Goal: Check status: Check status

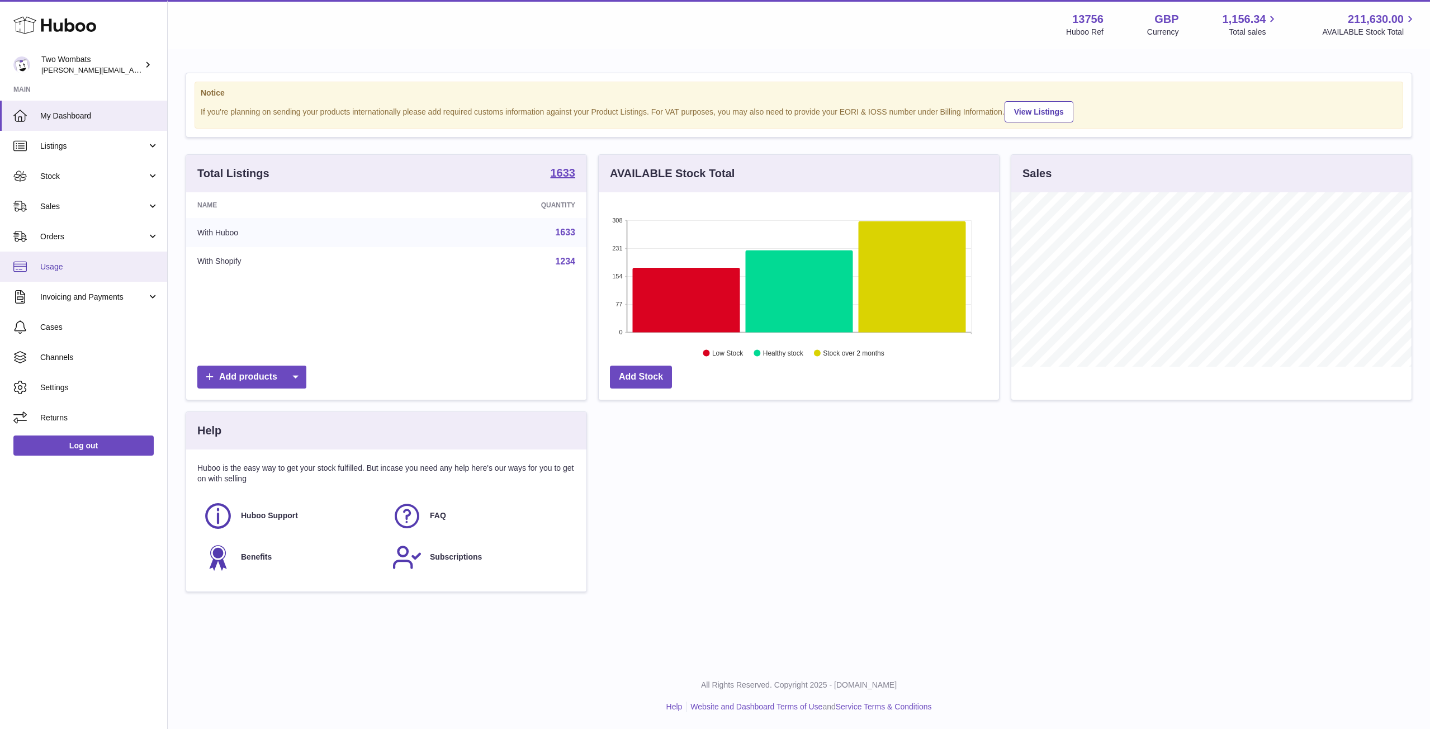
scroll to position [174, 400]
click at [153, 167] on link "Stock" at bounding box center [83, 176] width 167 height 30
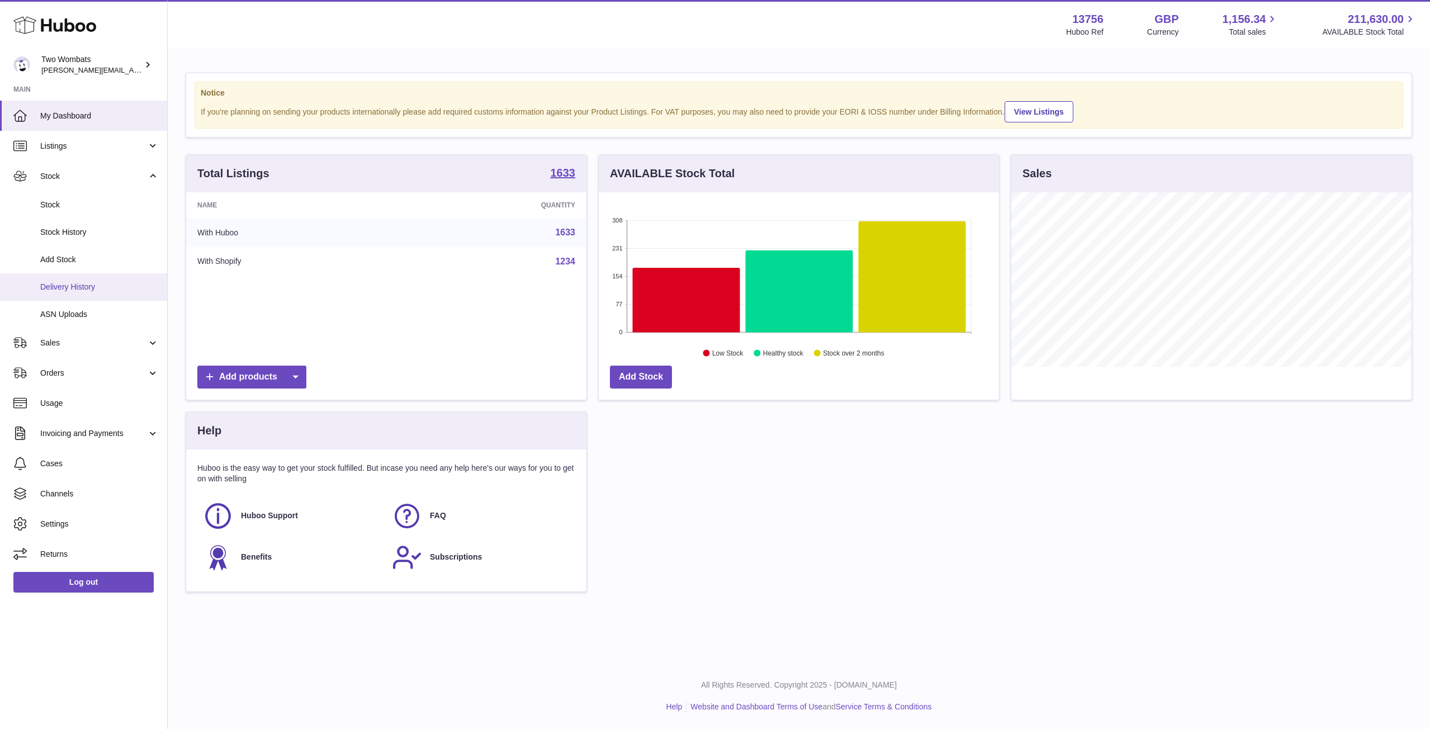
click at [97, 291] on span "Delivery History" at bounding box center [99, 287] width 119 height 11
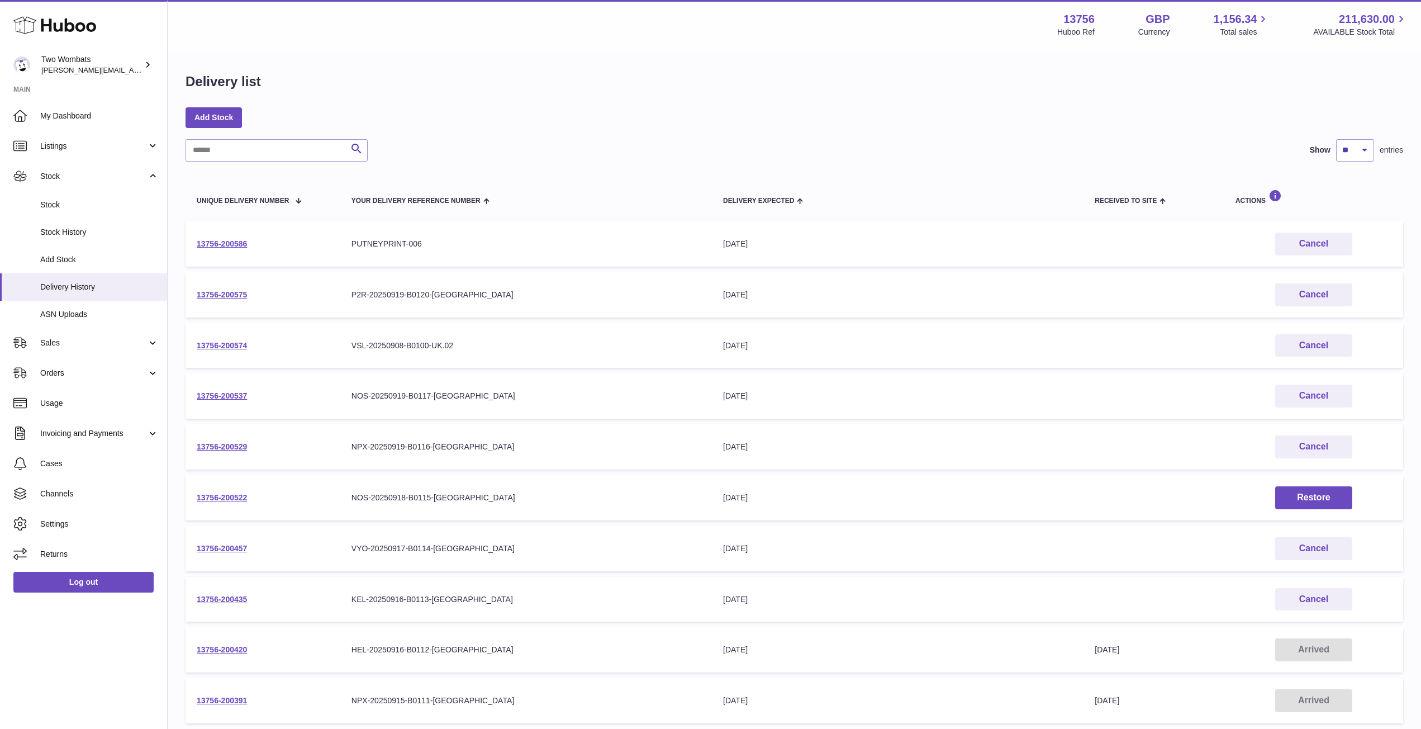
click at [577, 439] on td "Your Delivery Reference Number NPX-20250919-B0116-[GEOGRAPHIC_DATA]" at bounding box center [526, 446] width 372 height 45
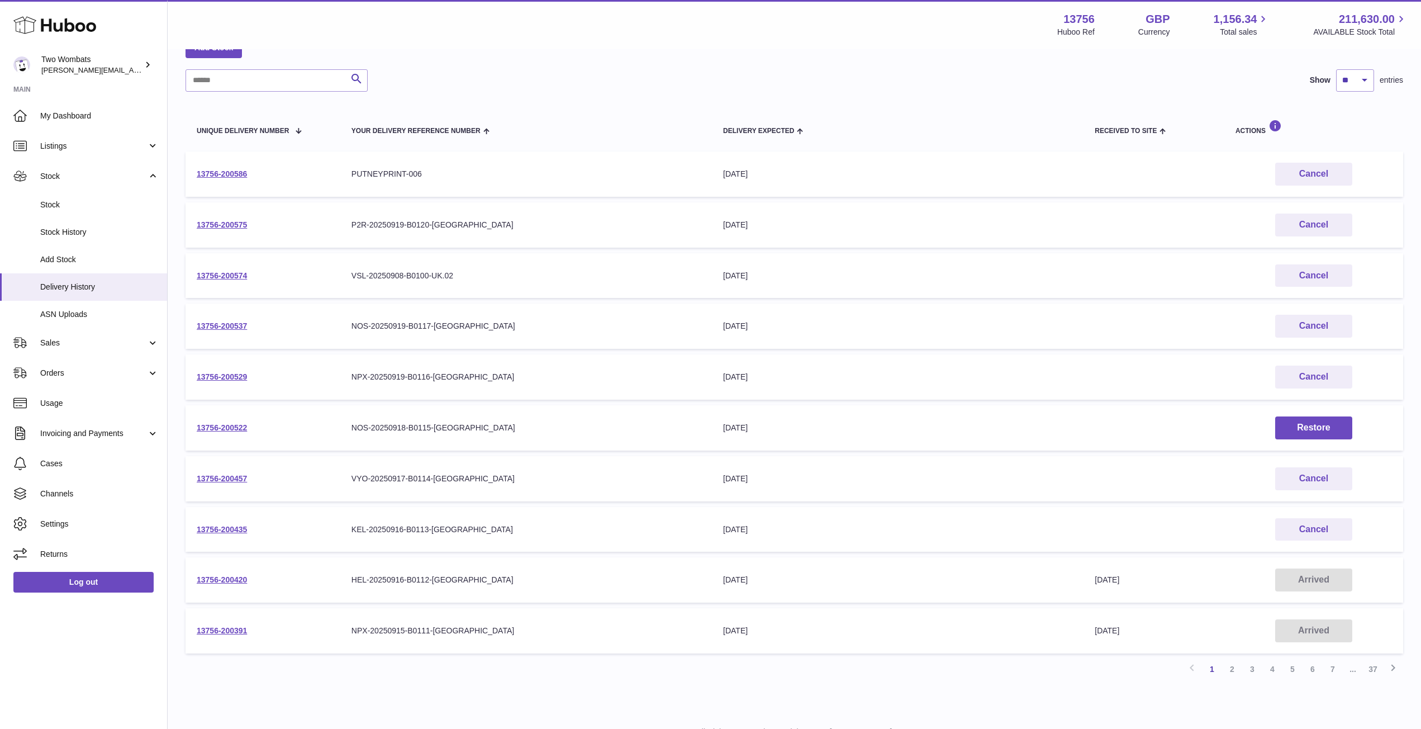
scroll to position [70, 0]
click at [1230, 665] on link "2" at bounding box center [1232, 668] width 20 height 20
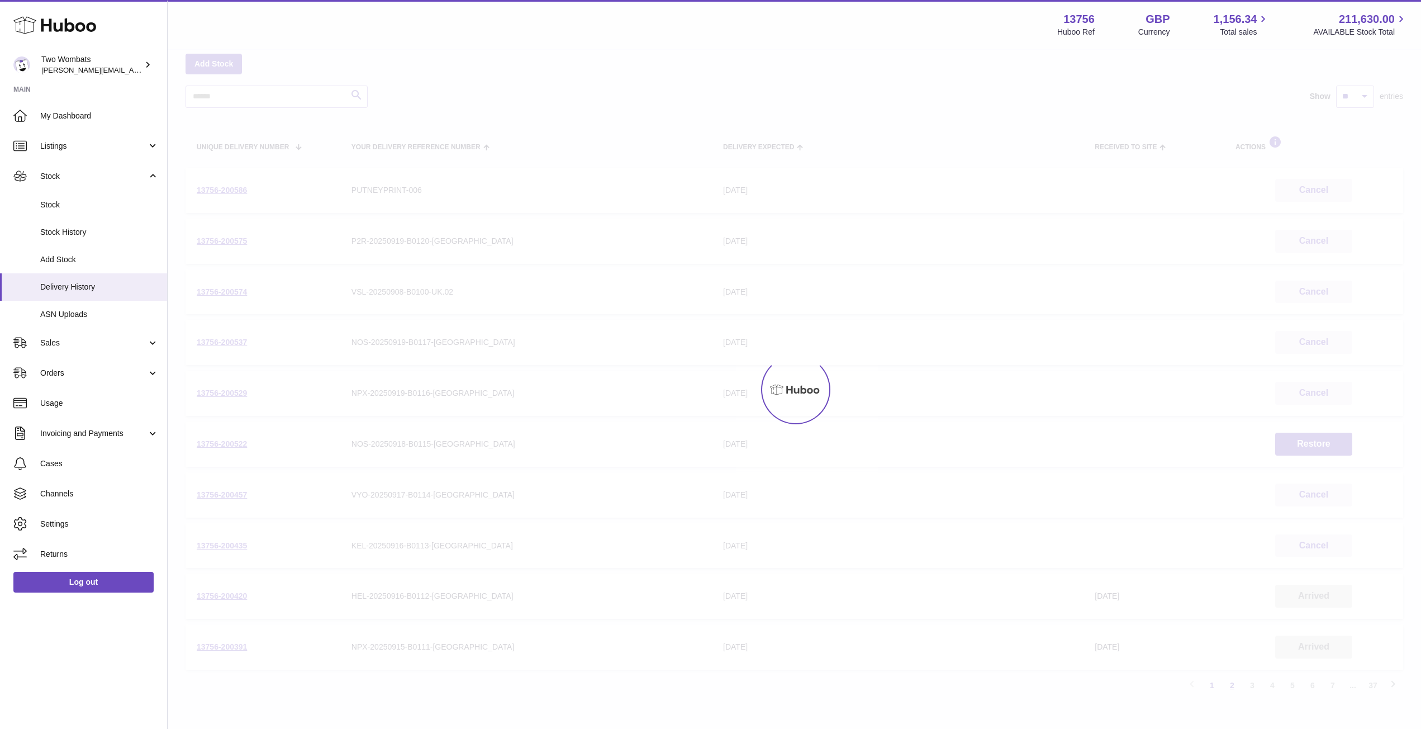
scroll to position [50, 0]
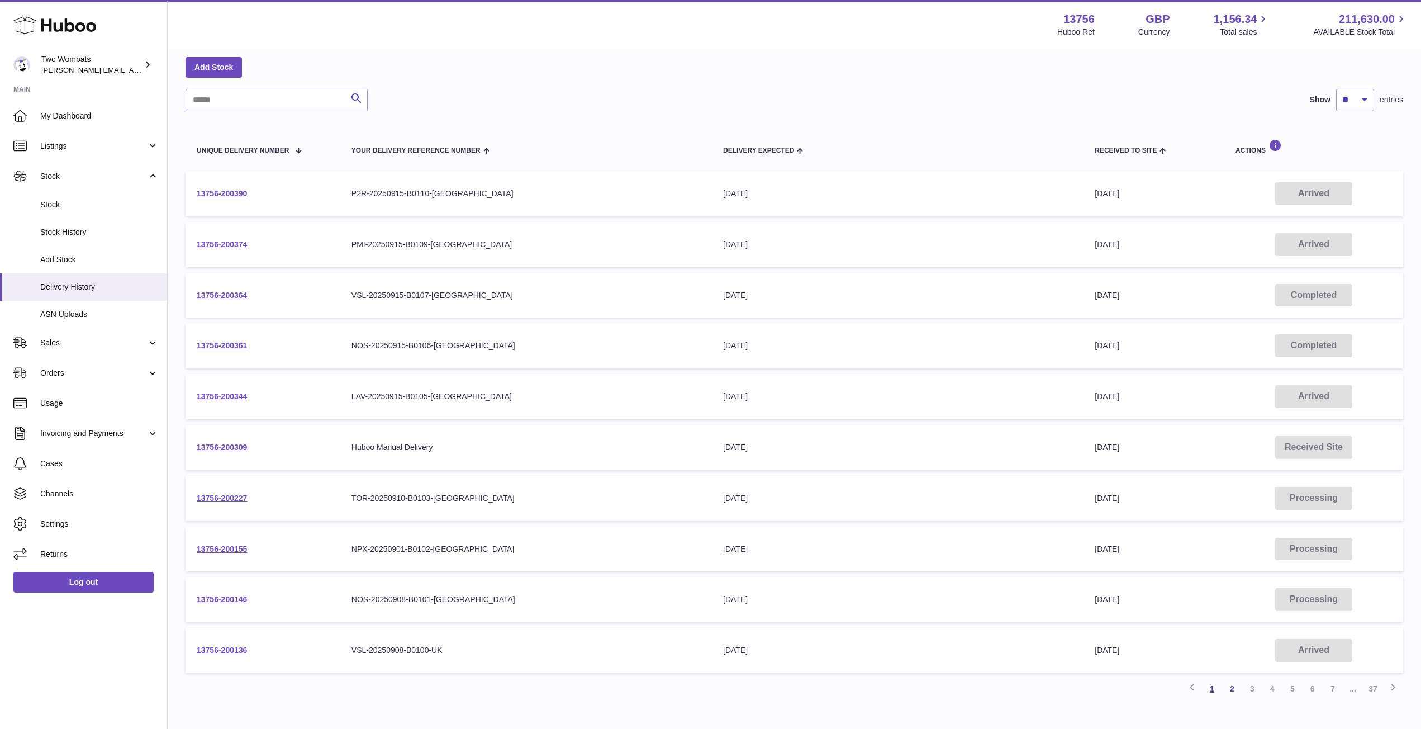
click at [1211, 689] on link "1" at bounding box center [1212, 689] width 20 height 20
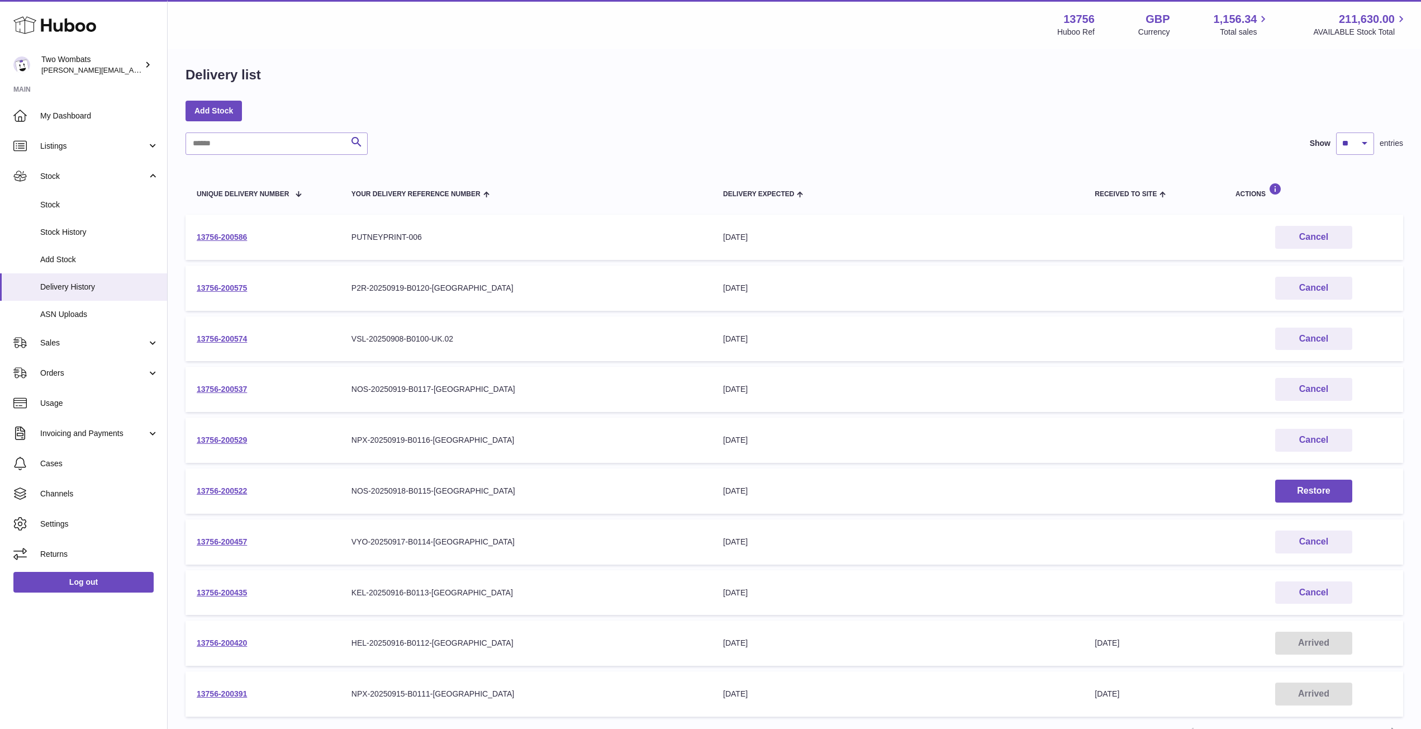
scroll to position [117, 0]
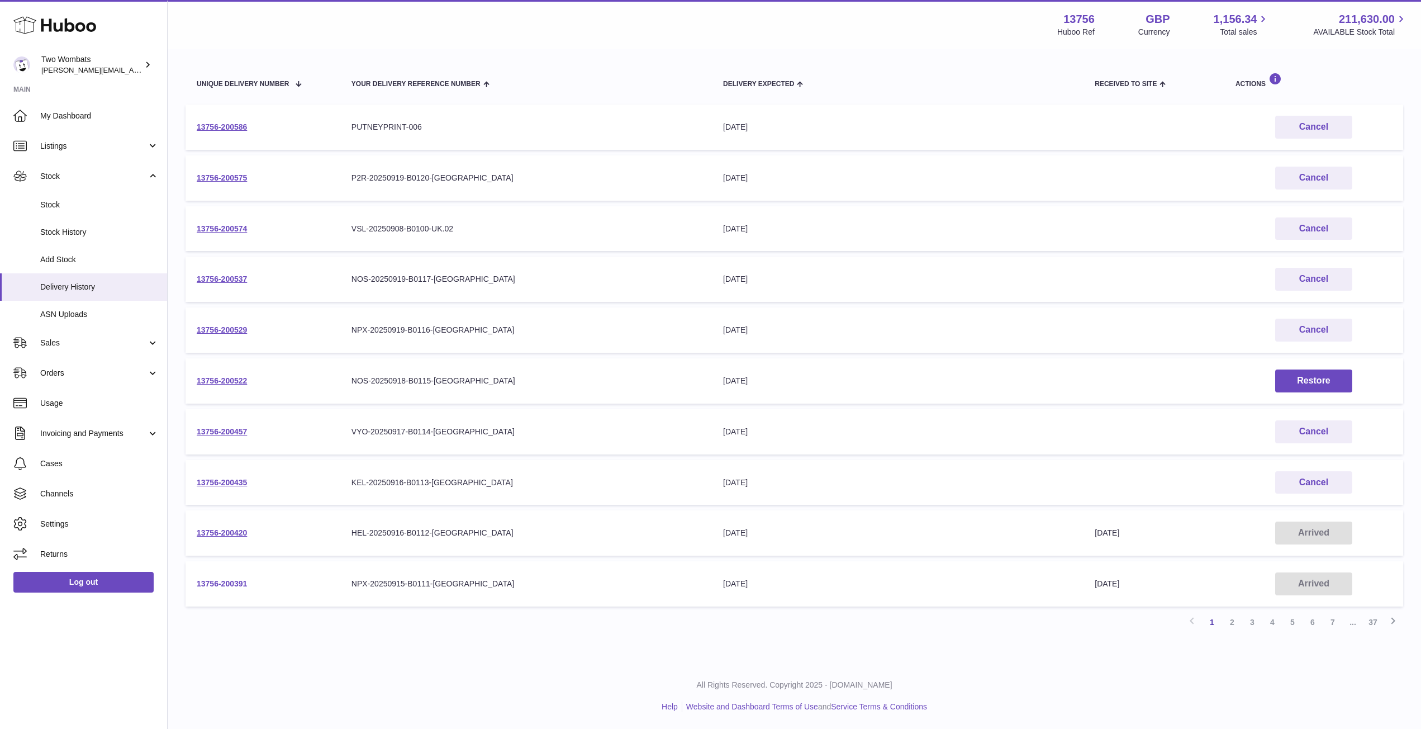
click at [238, 581] on link "13756-200391" at bounding box center [222, 583] width 50 height 9
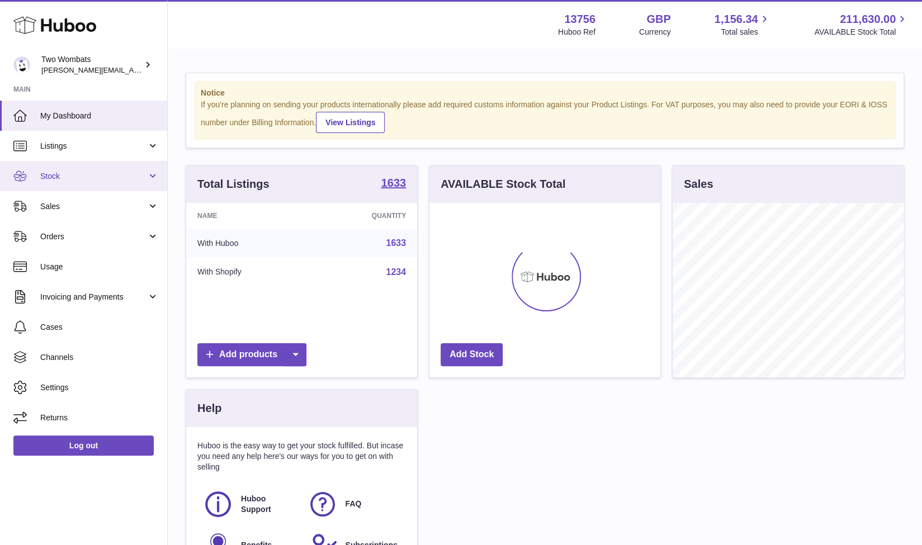
scroll to position [174, 231]
click at [149, 175] on link "Stock" at bounding box center [83, 176] width 167 height 30
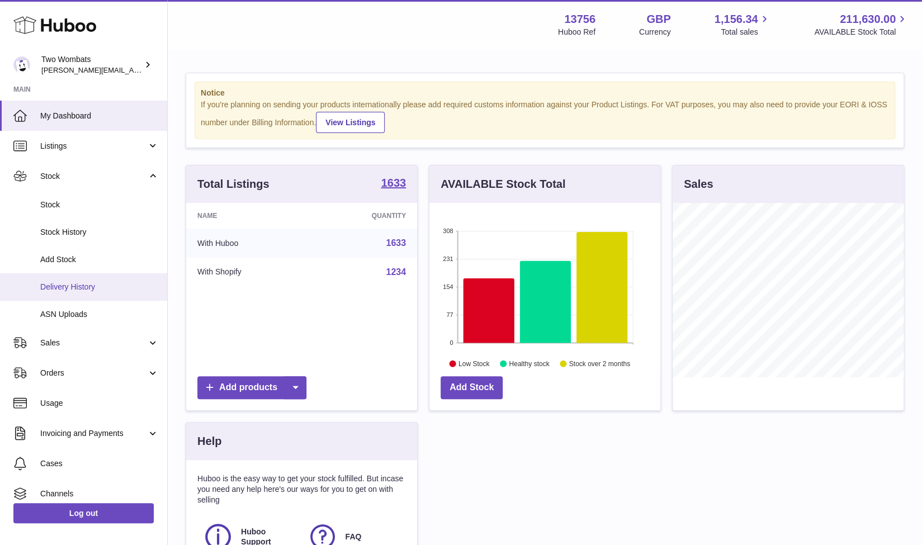
click at [92, 288] on span "Delivery History" at bounding box center [99, 287] width 119 height 11
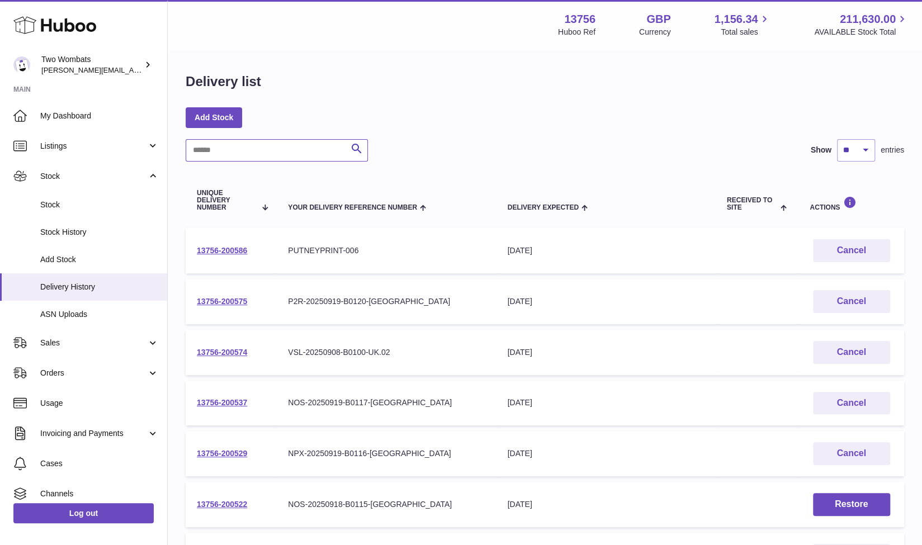
click at [266, 144] on input "text" at bounding box center [277, 150] width 182 height 22
paste input "**********"
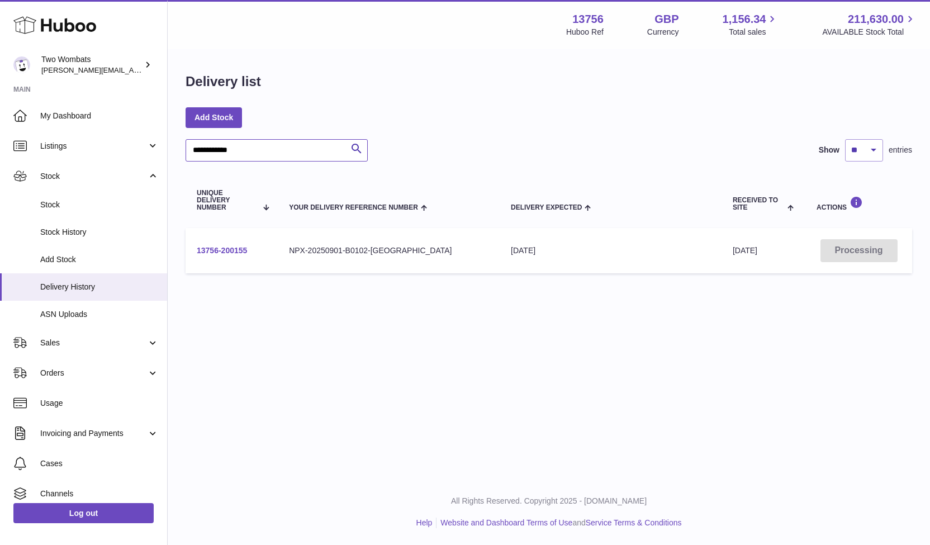
type input "**********"
click at [227, 252] on link "13756-200155" at bounding box center [222, 250] width 50 height 9
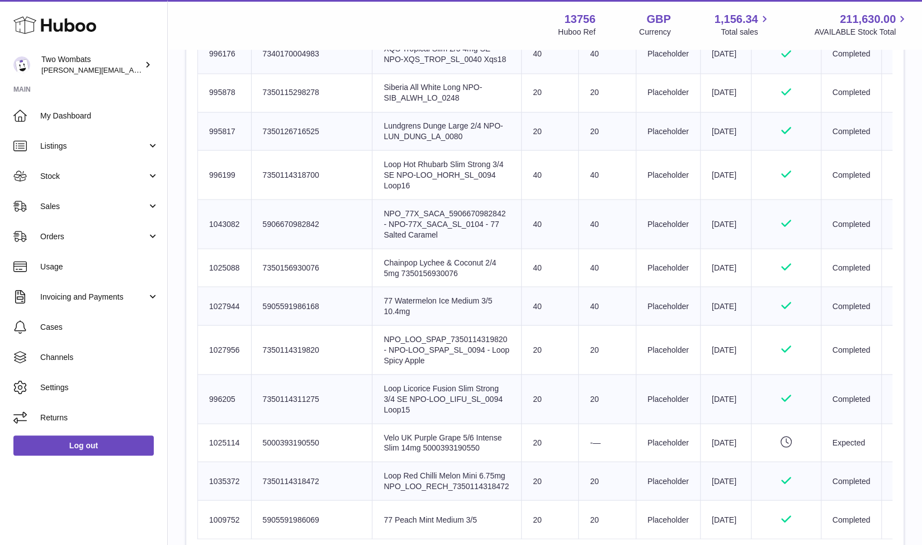
scroll to position [1632, 0]
